Goal: Information Seeking & Learning: Learn about a topic

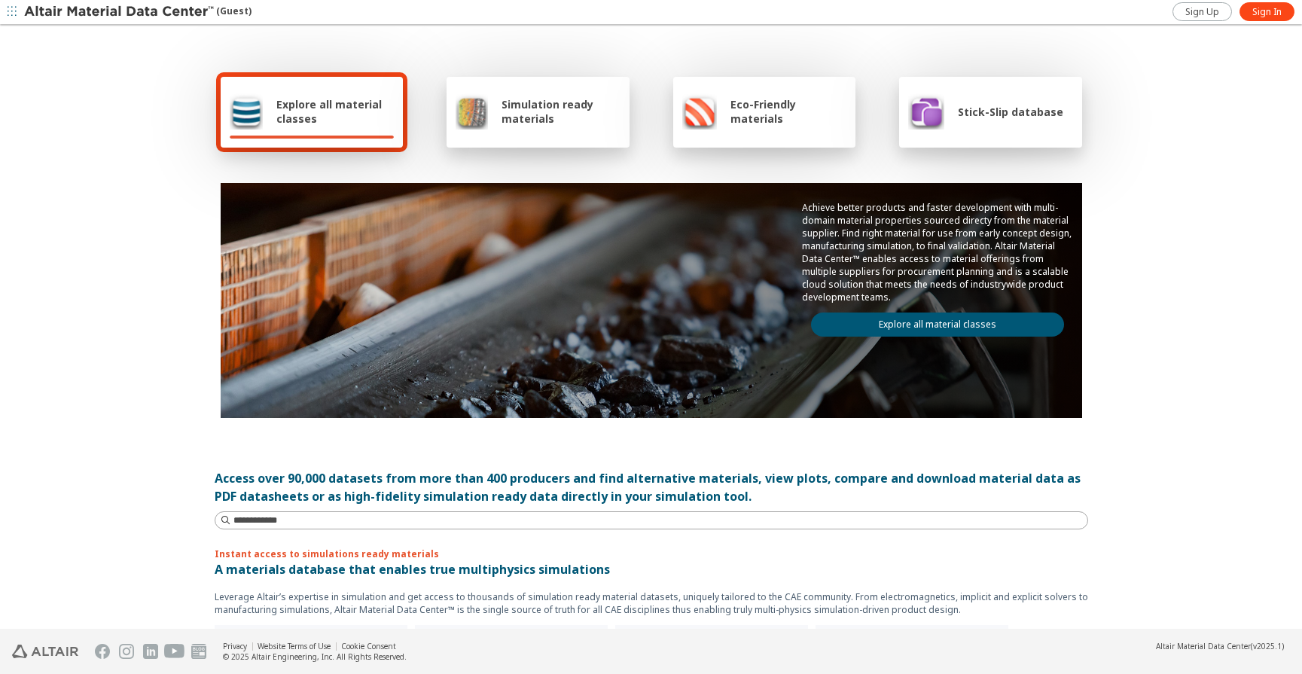
click at [212, 9] on img at bounding box center [120, 12] width 192 height 15
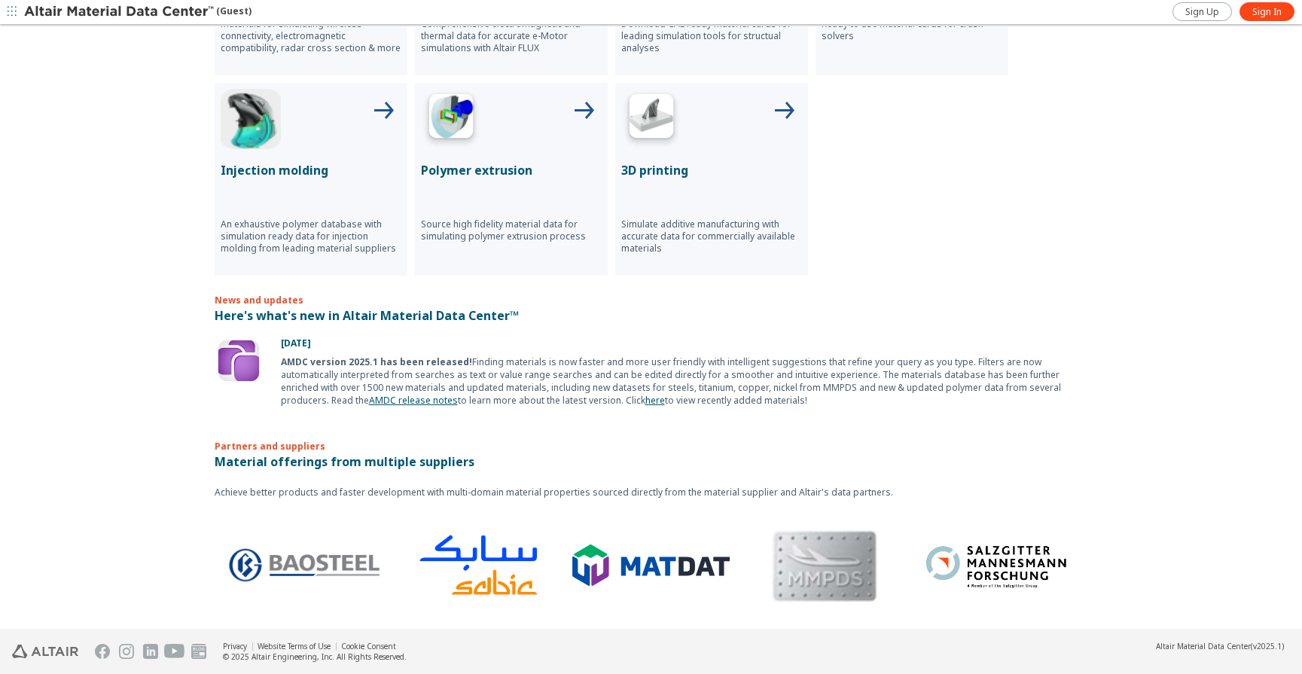
scroll to position [681, 0]
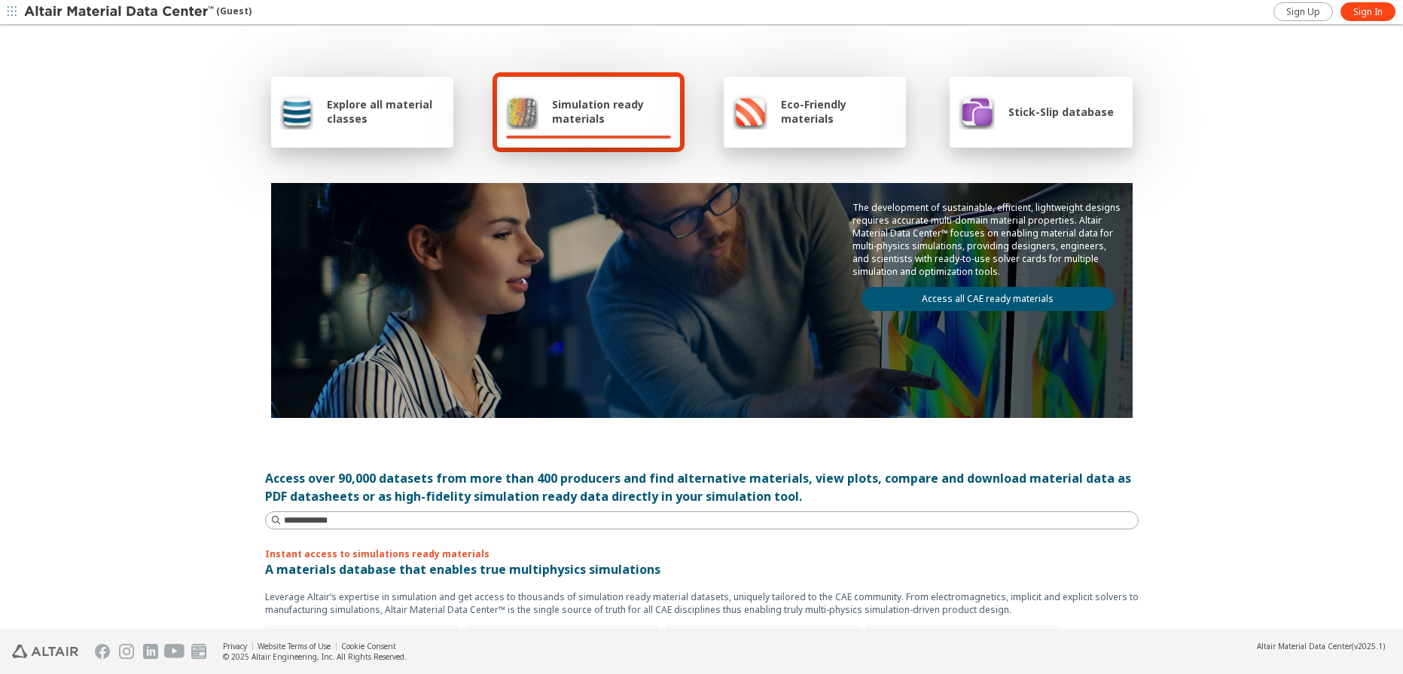
click at [850, 103] on span "Eco-Friendly materials" at bounding box center [839, 111] width 116 height 29
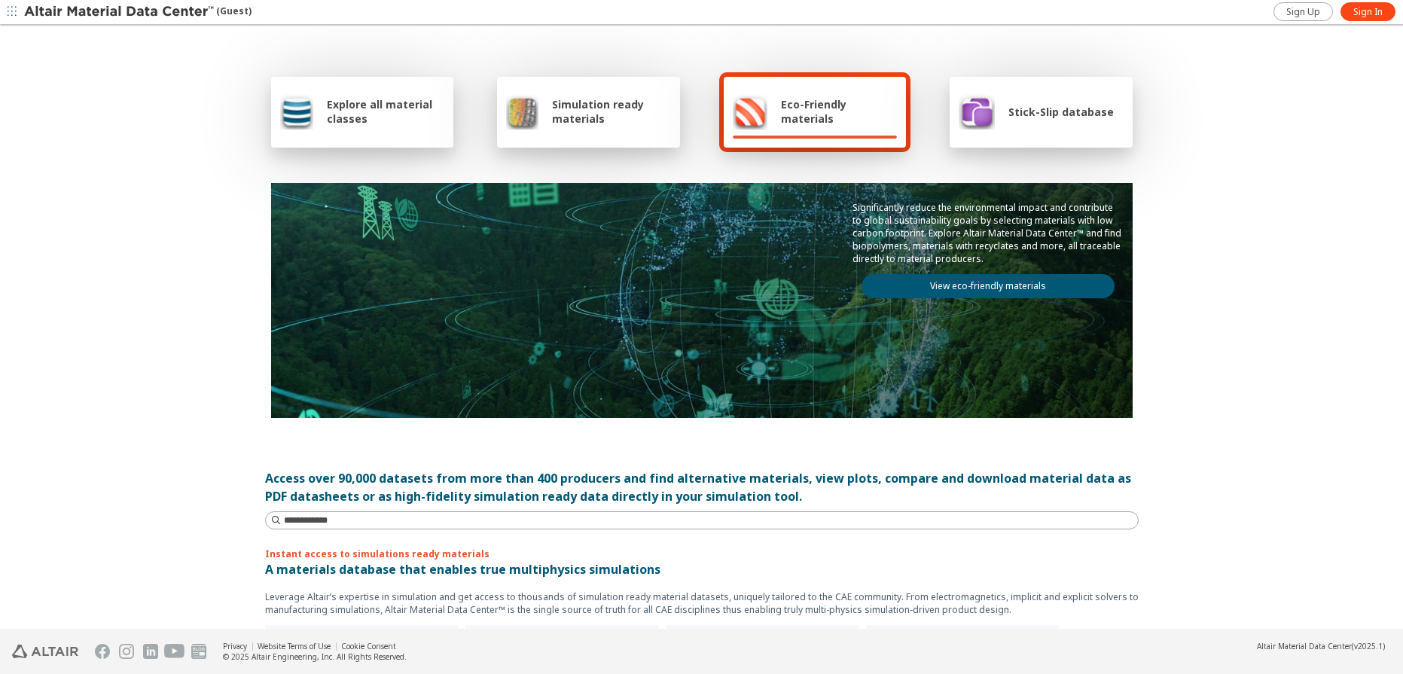
click at [1032, 108] on span "Stick-Slip database" at bounding box center [1061, 112] width 105 height 14
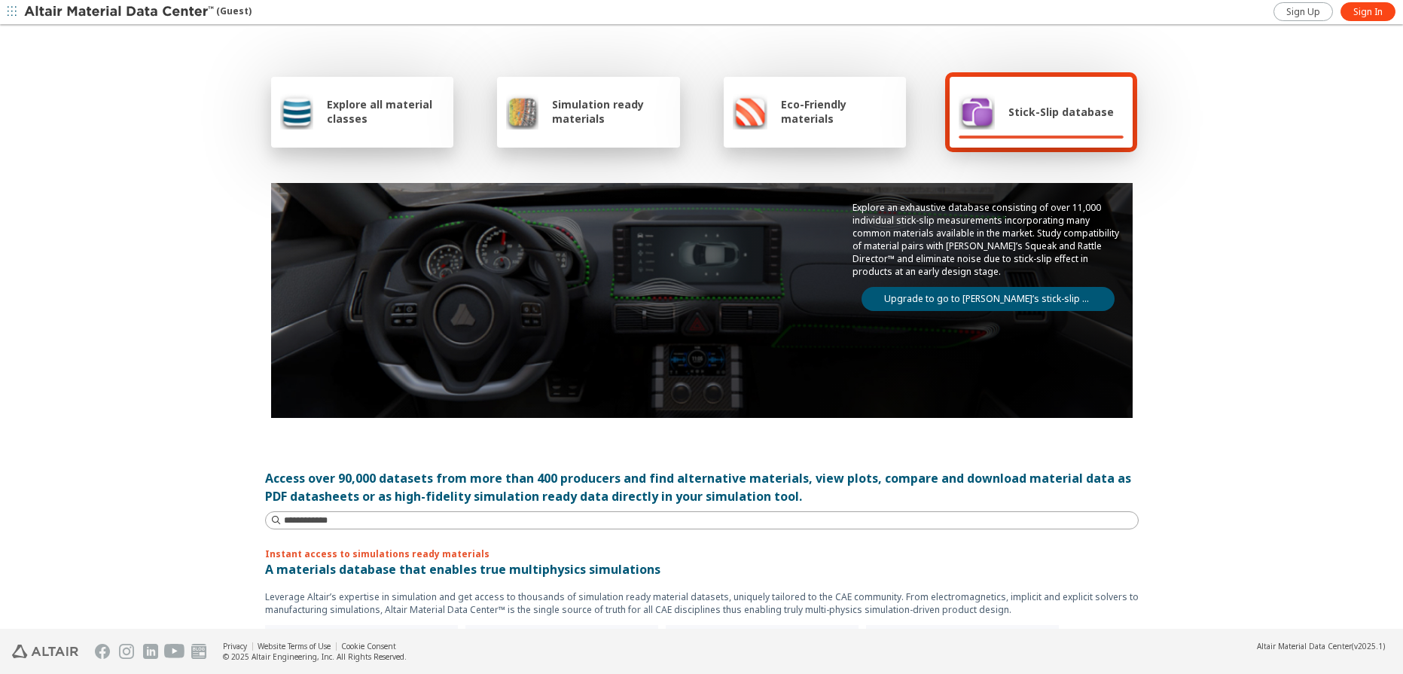
click at [12, 9] on icon "button" at bounding box center [12, 11] width 9 height 9
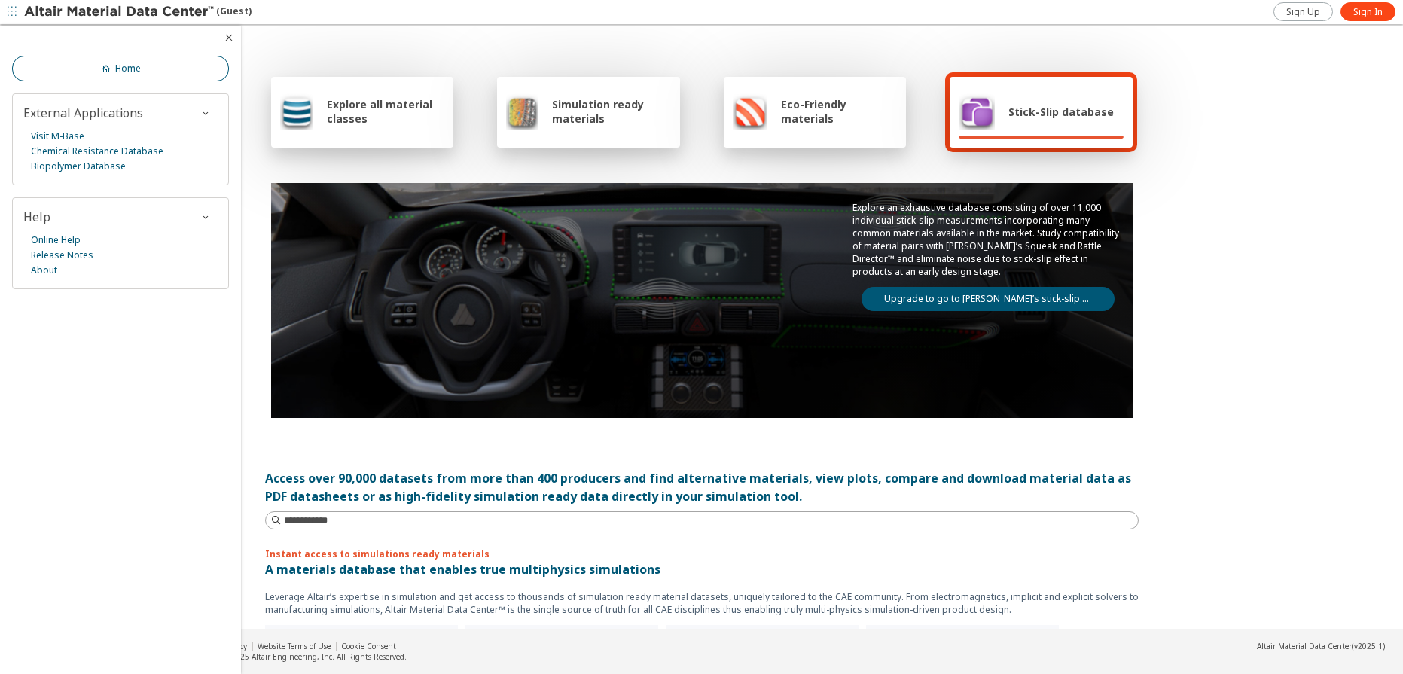
click at [136, 76] on link "Home" at bounding box center [120, 69] width 217 height 26
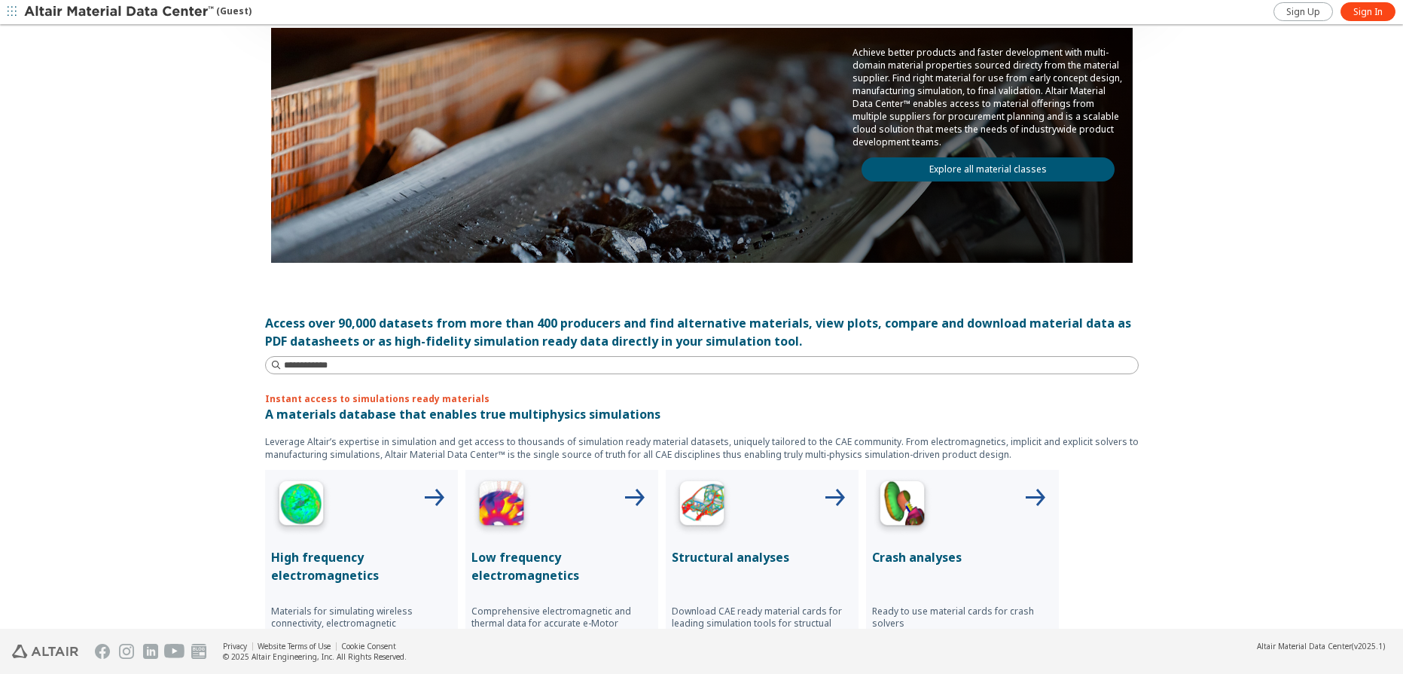
scroll to position [164, 0]
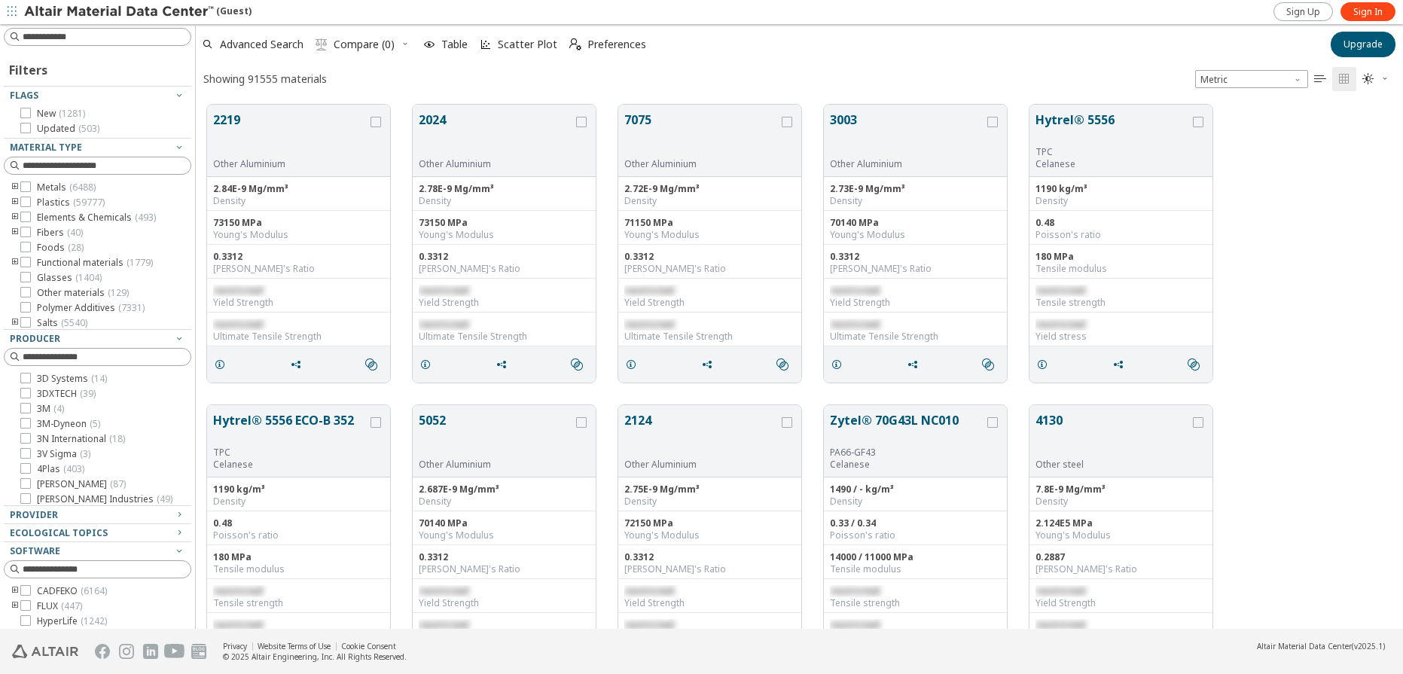
scroll to position [536, 1207]
click at [238, 10] on div "(Guest)" at bounding box center [137, 12] width 227 height 15
click at [187, 17] on img at bounding box center [120, 12] width 192 height 15
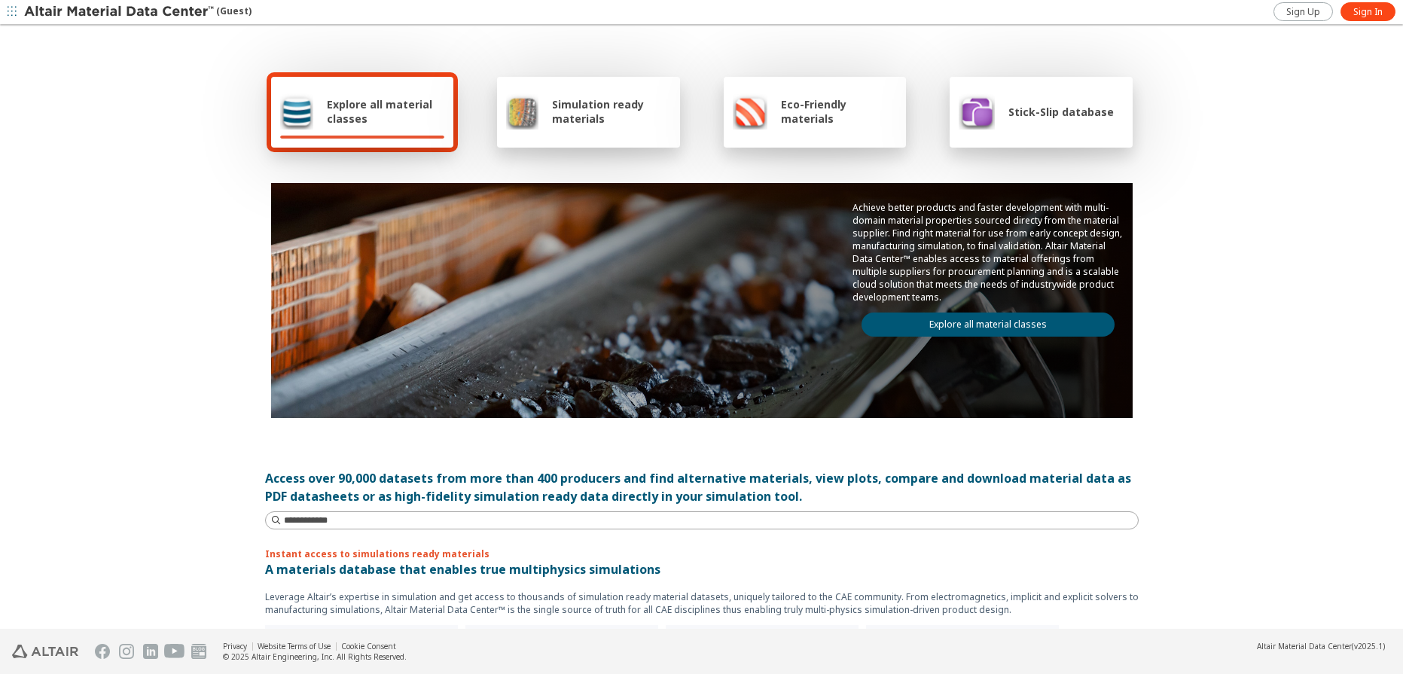
click at [336, 89] on div "Explore all material classes" at bounding box center [362, 112] width 183 height 71
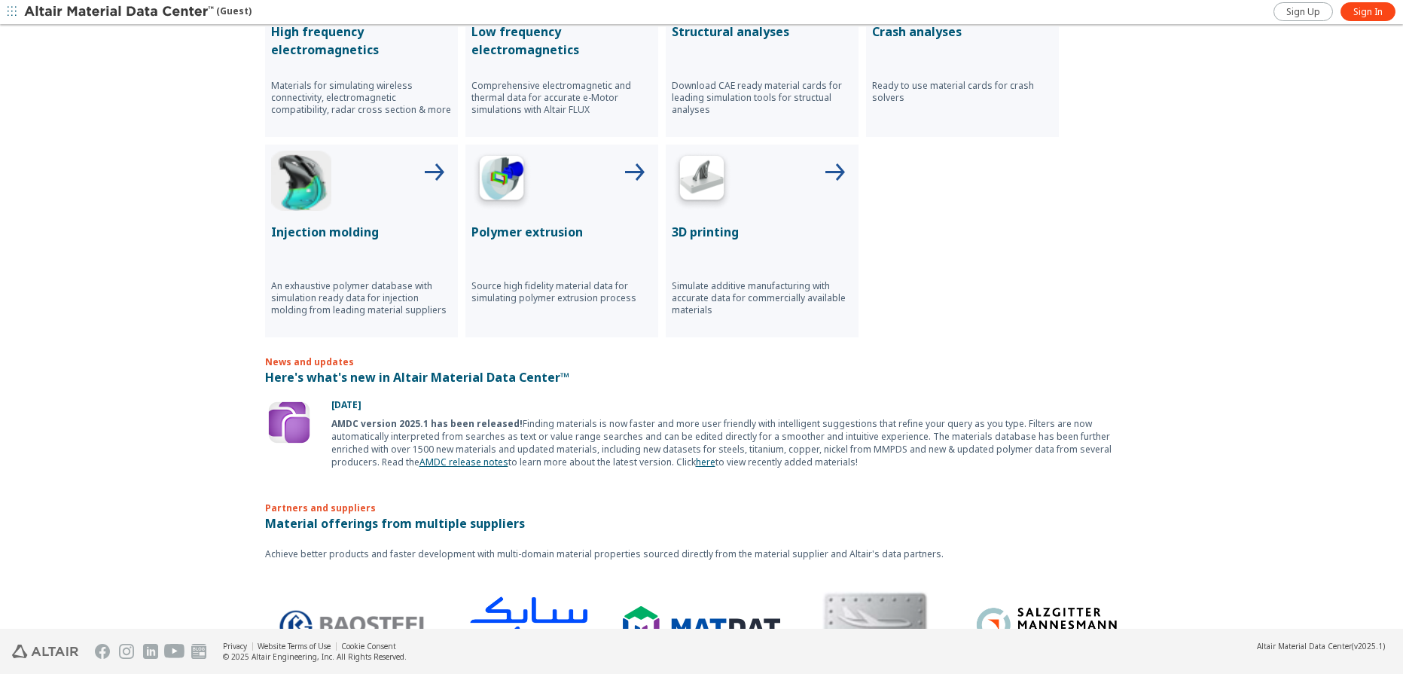
scroll to position [743, 0]
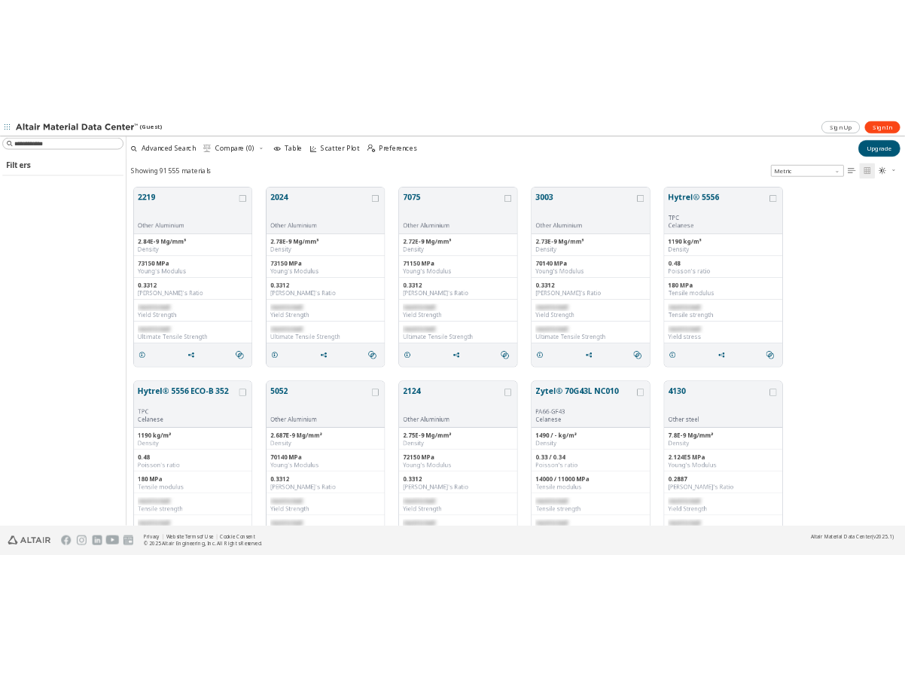
scroll to position [536, 1207]
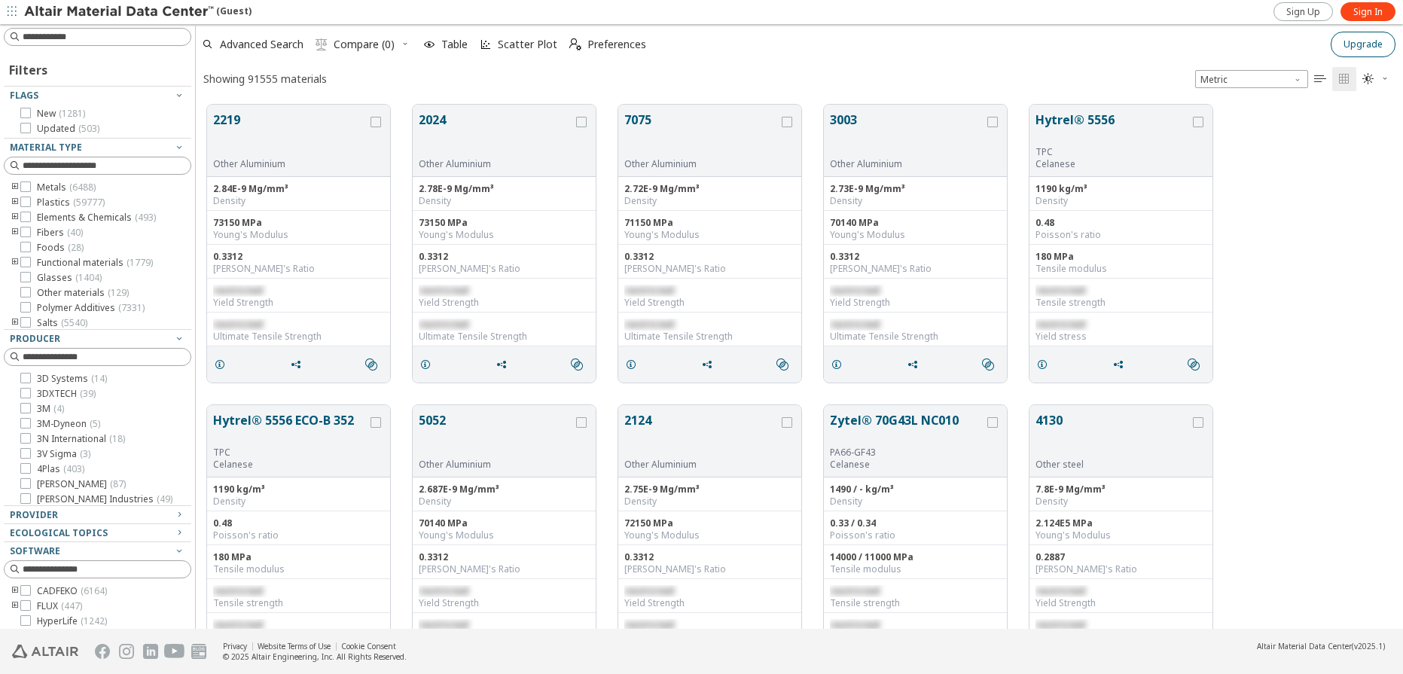
click at [1362, 39] on span "Upgrade" at bounding box center [1363, 44] width 39 height 12
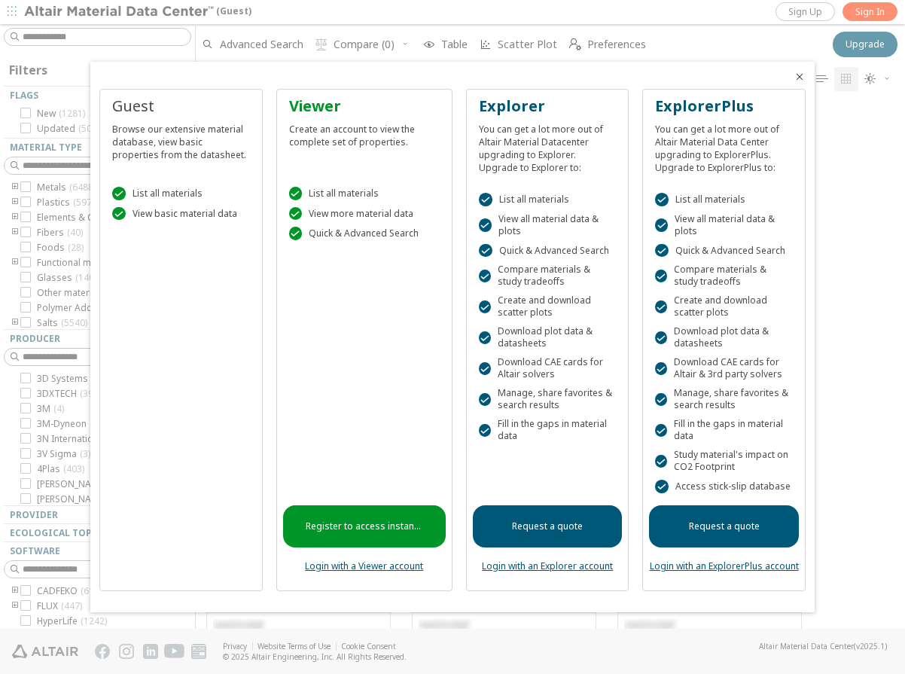
scroll to position [536, 710]
click at [160, 147] on div "Browse our extensive material database, view basic properties from the datashee…" at bounding box center [180, 139] width 137 height 44
copy div "Browse our extensive material database, view basic properties from the datashee…"
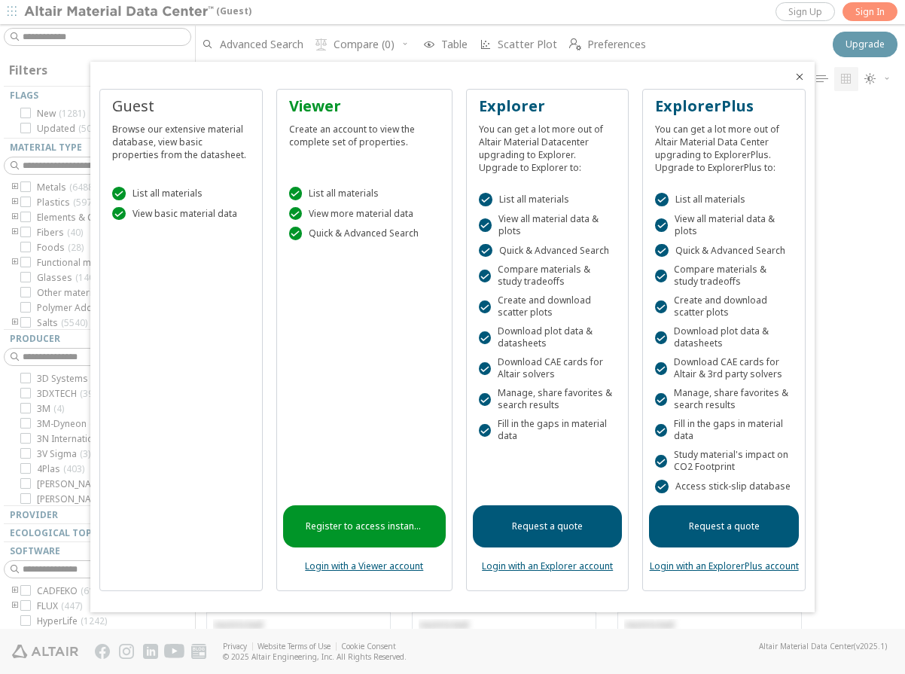
click at [219, 209] on div " View basic material data" at bounding box center [180, 214] width 137 height 14
drag, startPoint x: 240, startPoint y: 215, endPoint x: 131, endPoint y: 191, distance: 111.0
click at [131, 191] on div " List all materials  View basic material data" at bounding box center [180, 200] width 149 height 64
click at [139, 191] on div " List all materials" at bounding box center [180, 194] width 137 height 14
click at [142, 191] on div " List all materials" at bounding box center [180, 194] width 137 height 14
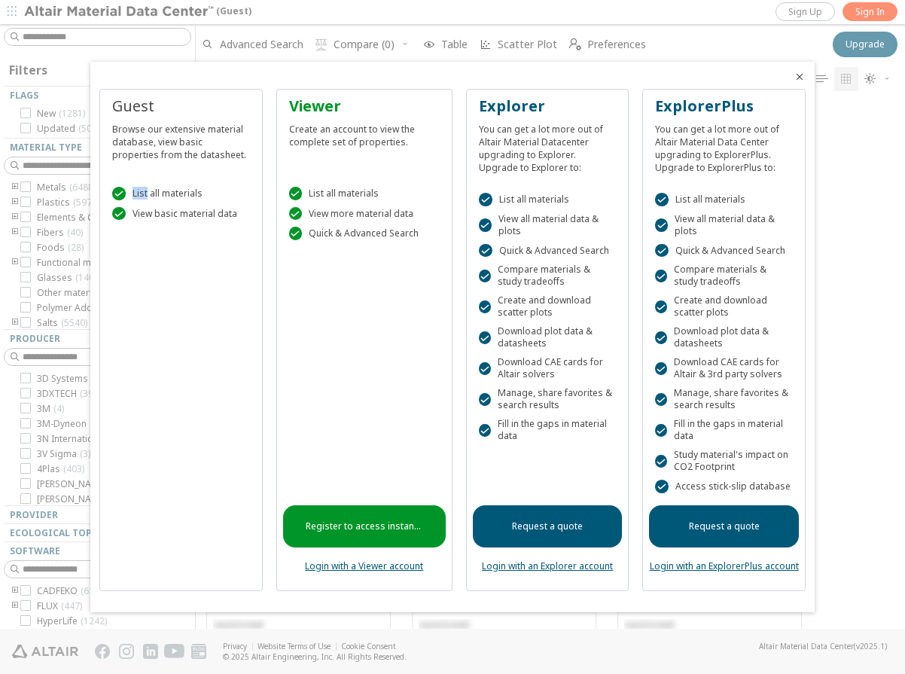
click at [142, 191] on div " List all materials" at bounding box center [180, 194] width 137 height 14
click at [141, 191] on div " List all materials" at bounding box center [180, 194] width 137 height 14
click at [250, 216] on div " List all materials  View basic material data" at bounding box center [180, 200] width 149 height 64
click at [240, 215] on div " View basic material data" at bounding box center [180, 214] width 137 height 14
click at [237, 217] on div " View basic material data" at bounding box center [180, 214] width 137 height 14
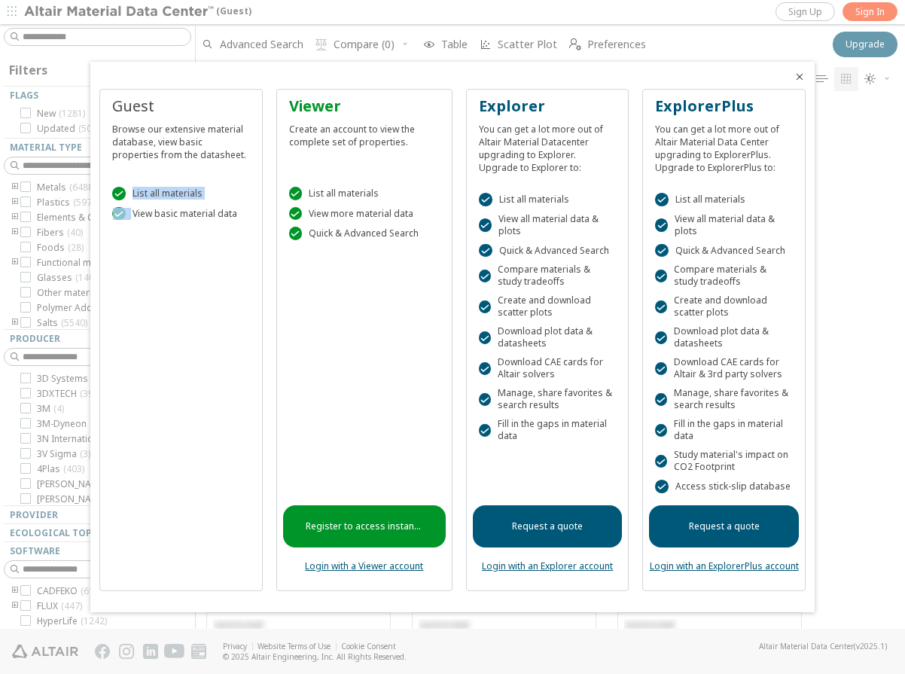
click at [235, 217] on div " View basic material data" at bounding box center [180, 214] width 137 height 14
click at [232, 216] on div " View basic material data" at bounding box center [180, 214] width 137 height 14
click at [229, 214] on div " View basic material data" at bounding box center [180, 214] width 137 height 14
copy div "List all materials  View basic material data"
